Goal: Task Accomplishment & Management: Complete application form

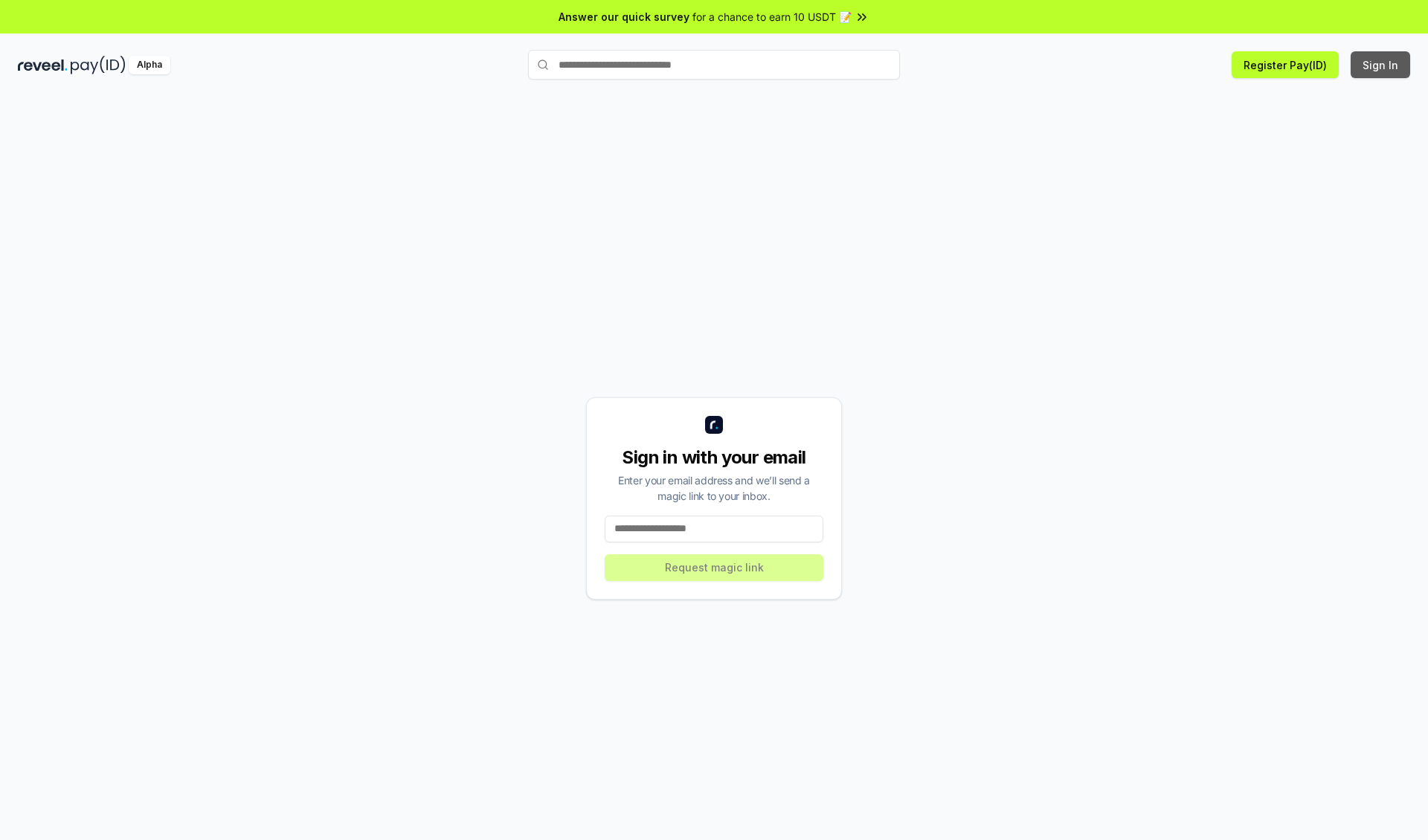
click at [1381, 64] on button "Sign In" at bounding box center [1380, 64] width 60 height 27
type input "**********"
click at [714, 567] on button "Request magic link" at bounding box center [714, 567] width 219 height 27
